Goal: Navigation & Orientation: Find specific page/section

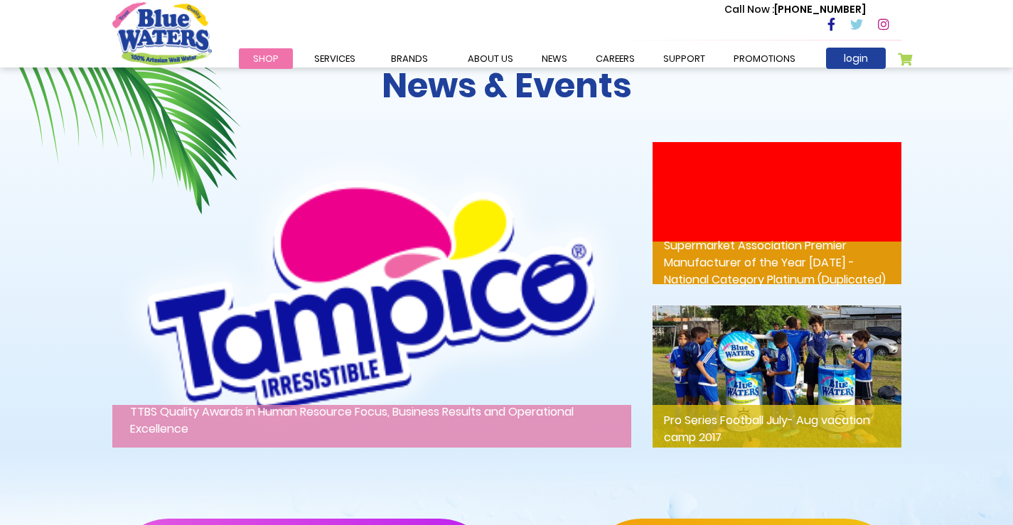
scroll to position [1872, 0]
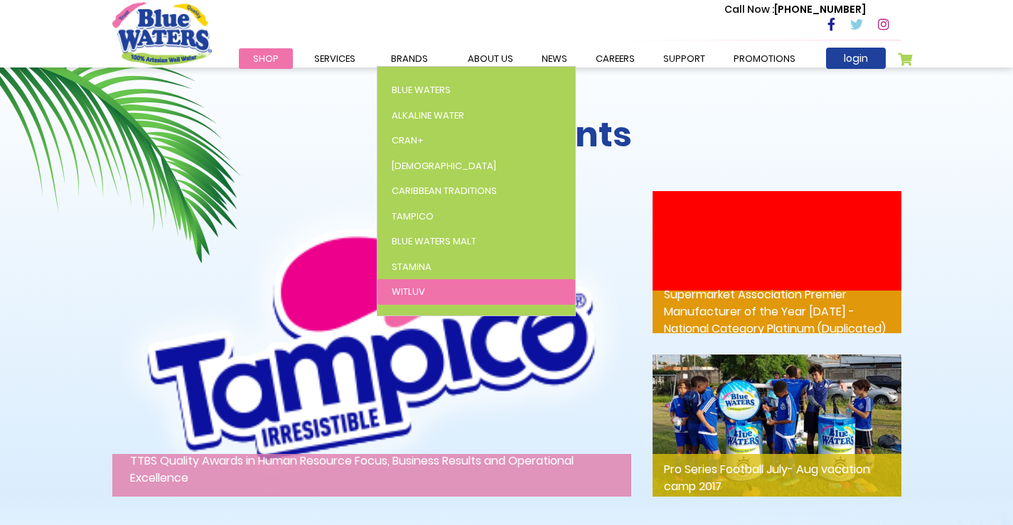
click at [392, 288] on span "WitLuv" at bounding box center [408, 292] width 33 height 14
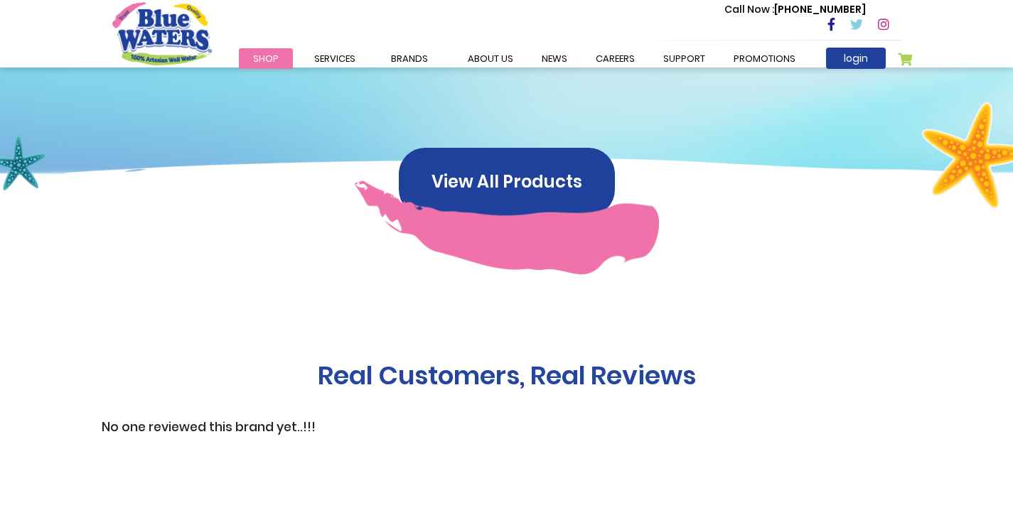
scroll to position [1038, 0]
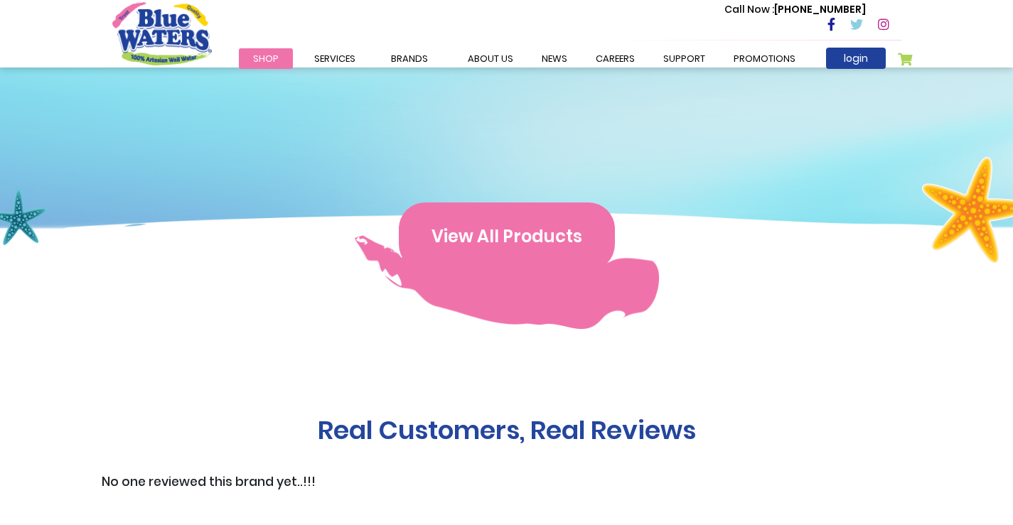
click at [514, 234] on button "View All Products" at bounding box center [507, 237] width 216 height 68
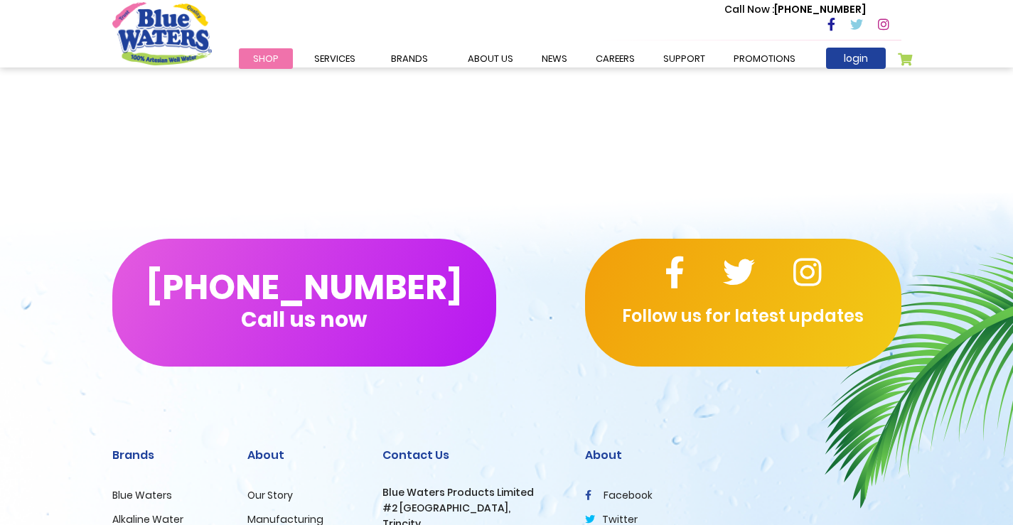
scroll to position [497, 0]
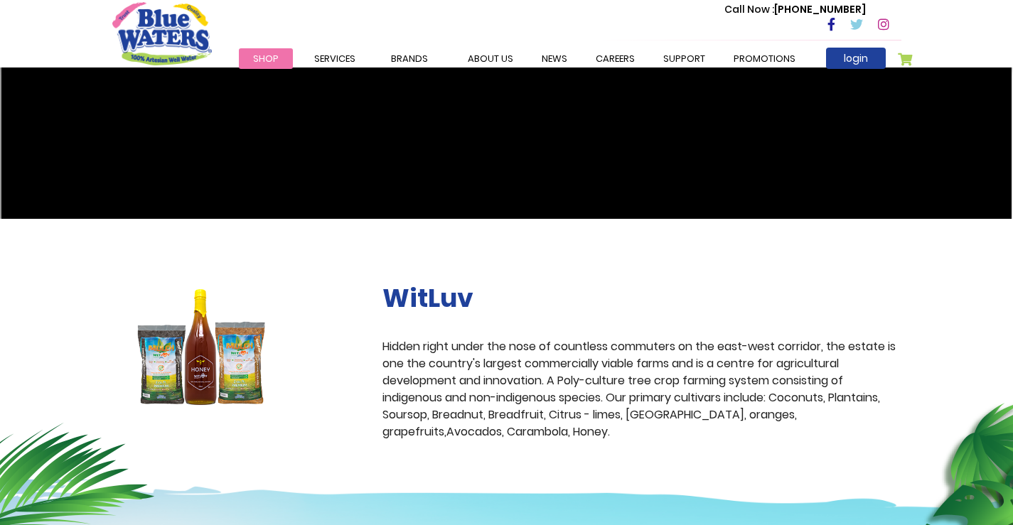
scroll to position [399, 0]
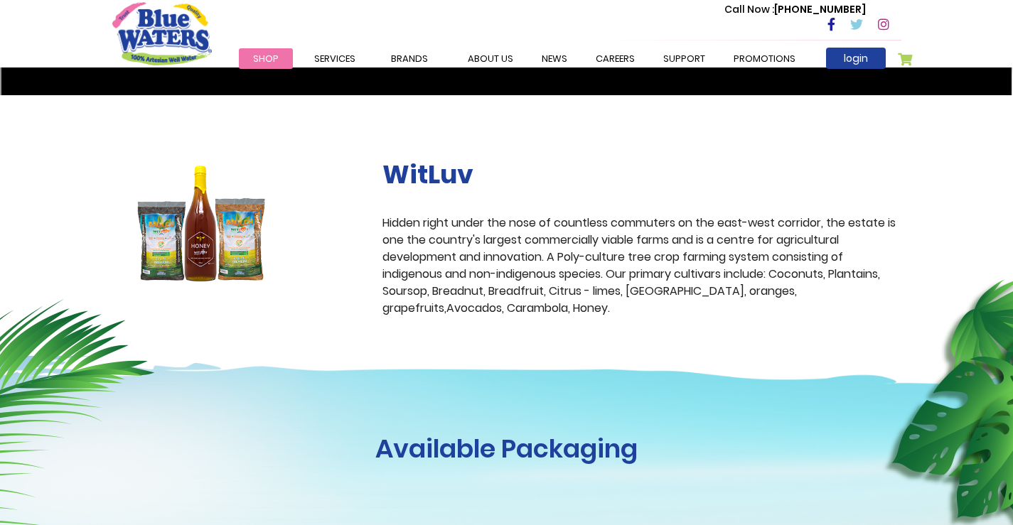
click at [193, 229] on img at bounding box center [201, 223] width 178 height 129
click at [226, 249] on img at bounding box center [201, 223] width 178 height 129
